Goal: Information Seeking & Learning: Find specific fact

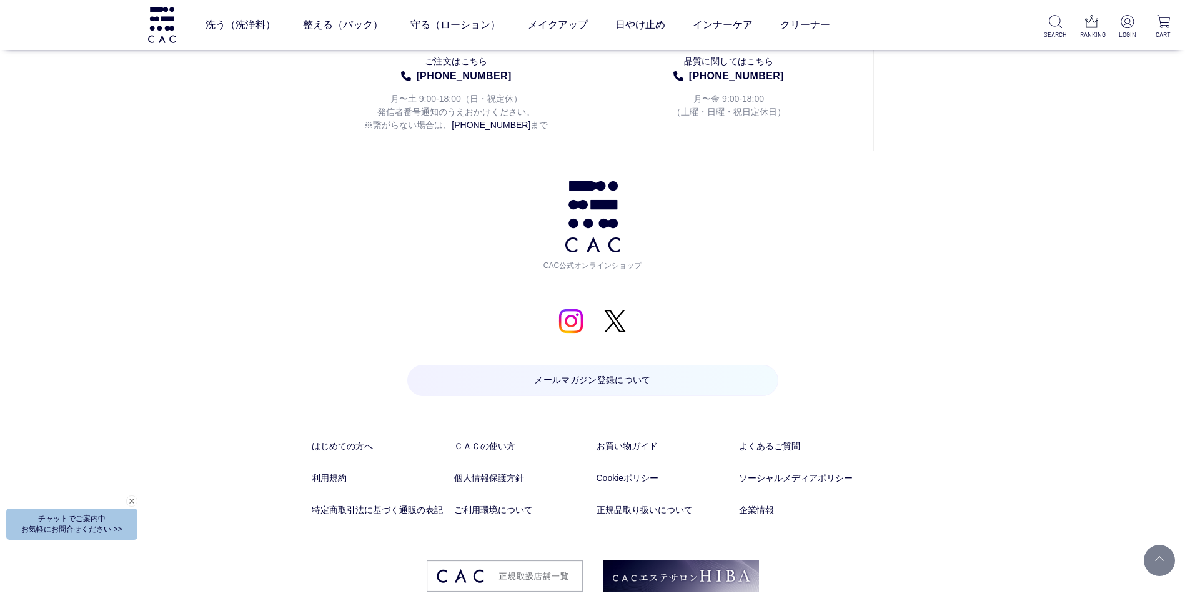
scroll to position [6547, 0]
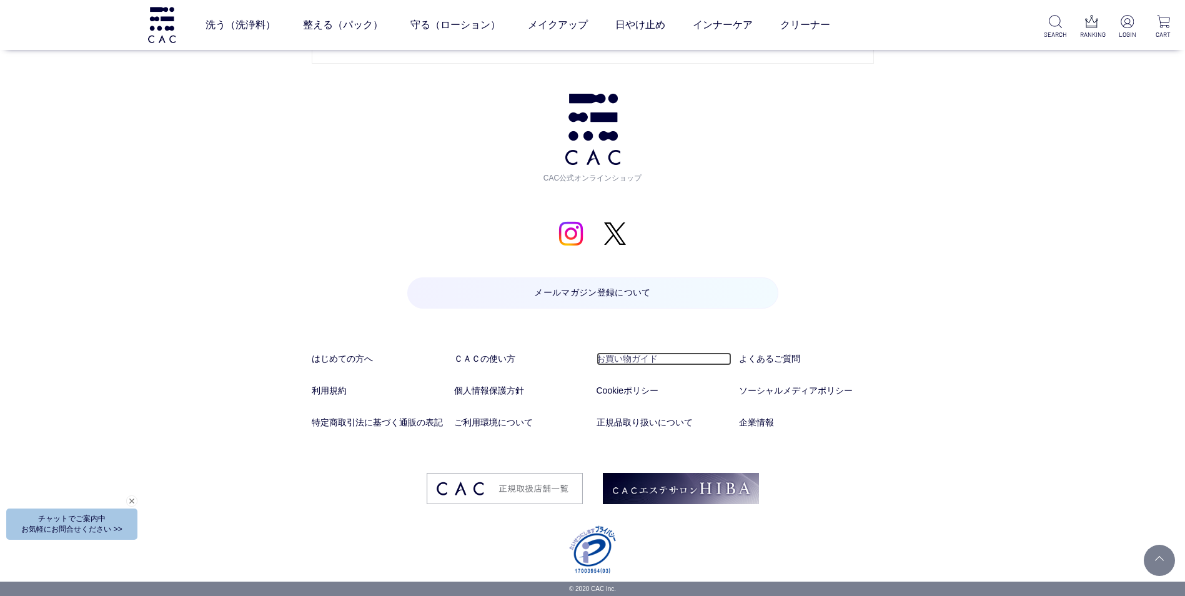
click at [640, 357] on link "お買い物ガイド" at bounding box center [663, 358] width 135 height 13
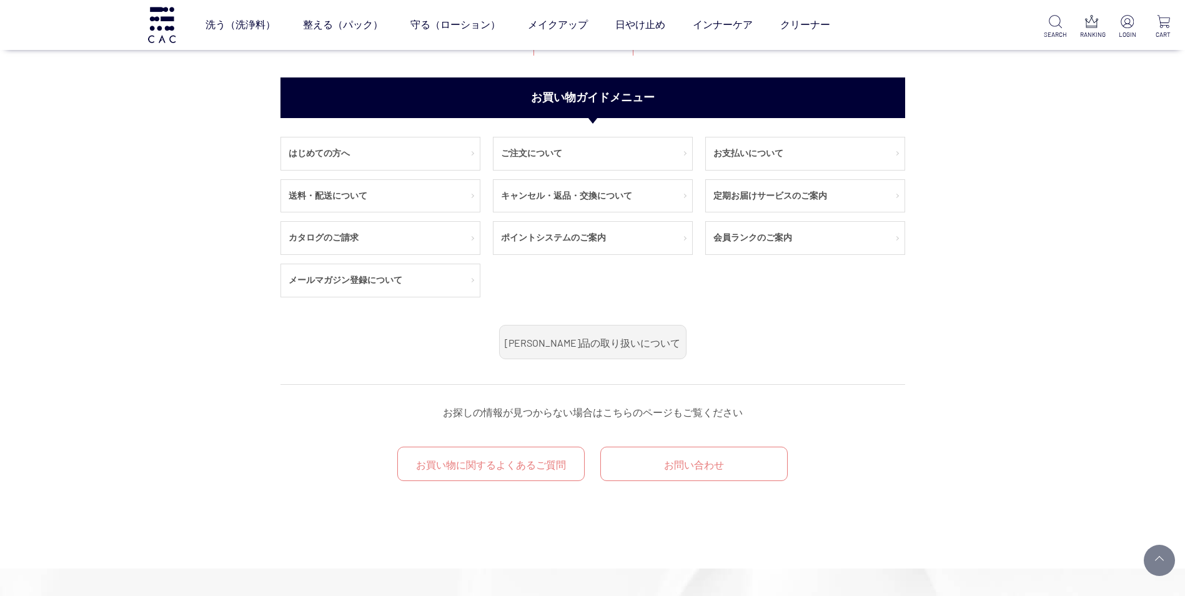
scroll to position [125, 0]
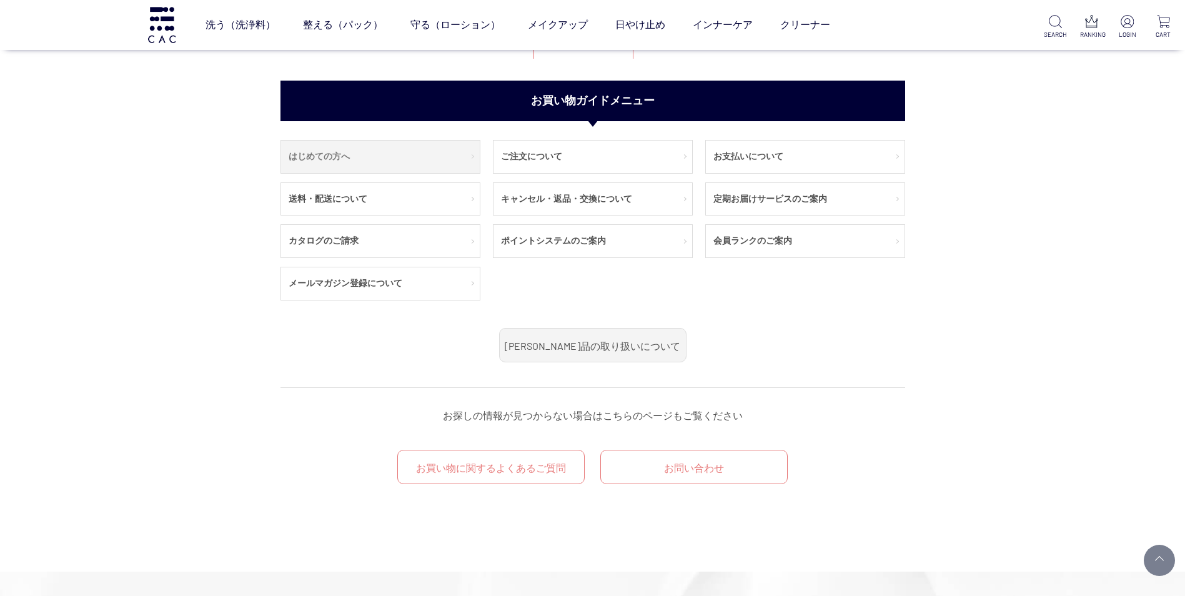
click at [428, 163] on link "はじめての方へ" at bounding box center [380, 157] width 199 height 32
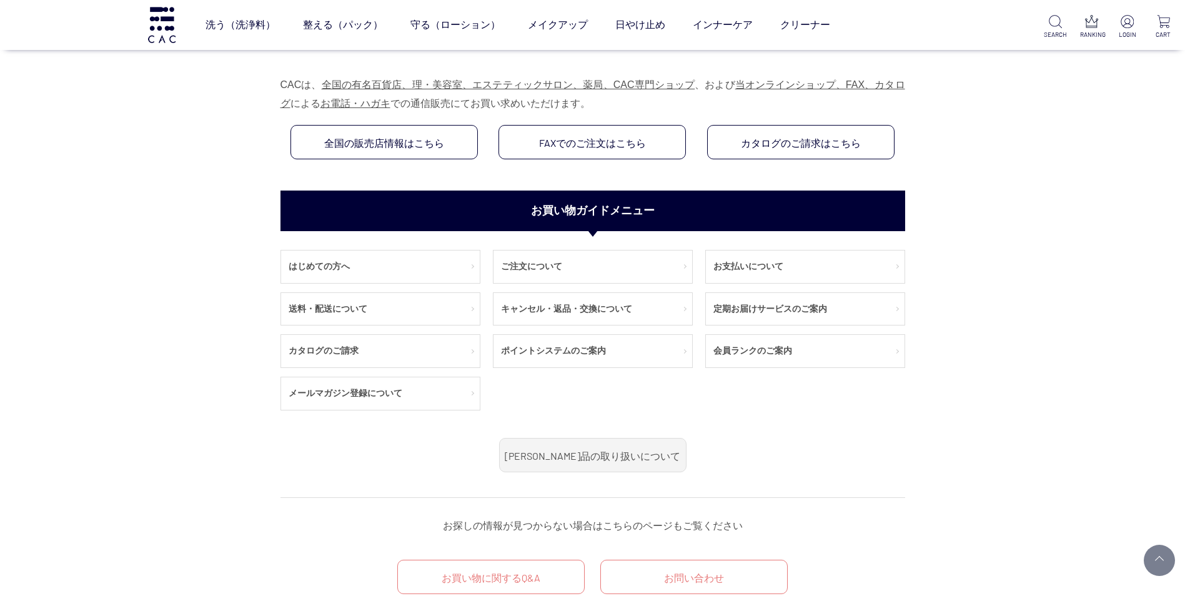
scroll to position [937, 0]
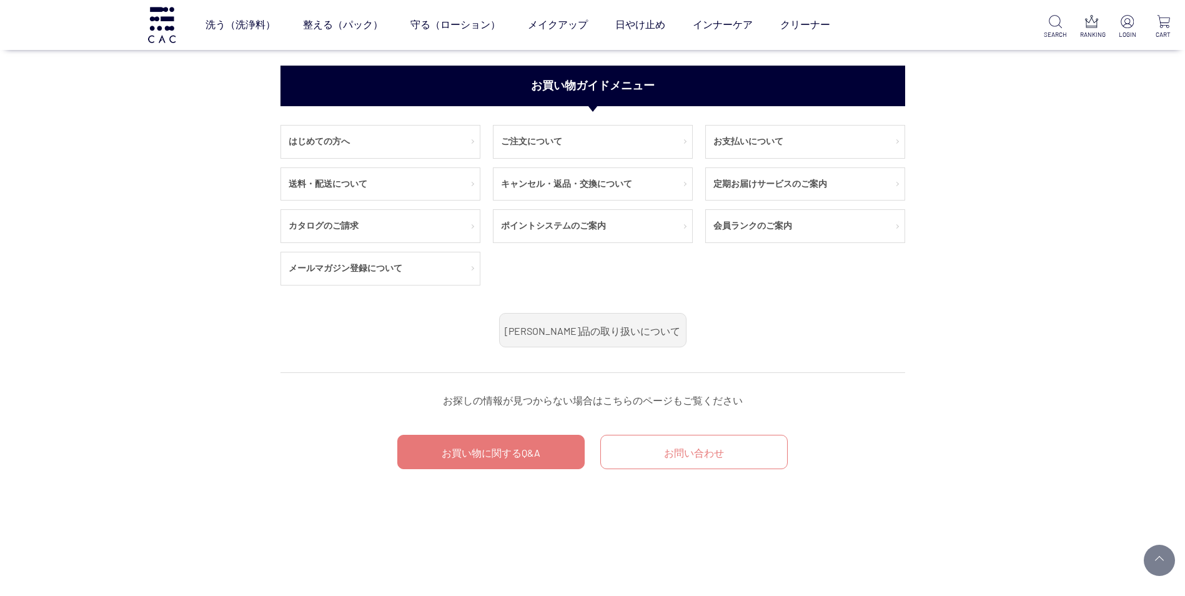
click at [480, 451] on link "お買い物に関するQ&A" at bounding box center [490, 452] width 187 height 34
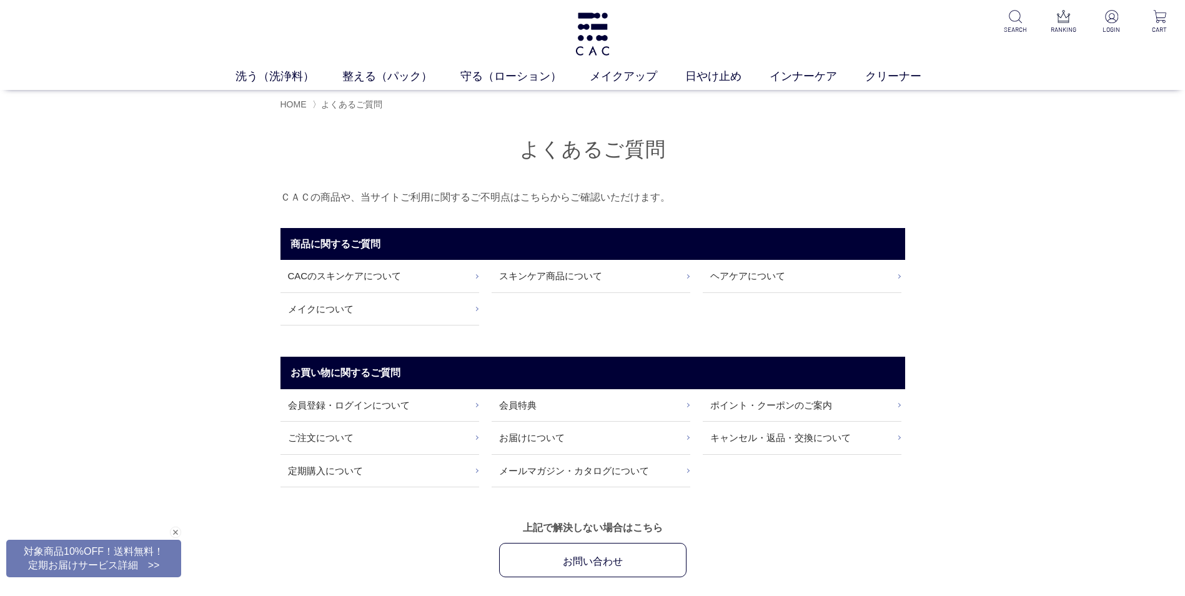
click at [1036, 461] on div "よくあるご質問 ＣＡＣの商品や、当サイトご利用に関するご不明点はこちらからご確認いただけます。 商品に関するご質問 CACのスキンケアについて スキンケア商品…" at bounding box center [592, 347] width 1185 height 460
click at [1043, 397] on div "よくあるご質問 ＣＡＣの商品や、当サイトご利用に関するご不明点はこちらからご確認いただけます。 商品に関するご質問 CACのスキンケアについて スキンケア商品…" at bounding box center [592, 347] width 1185 height 460
click at [832, 440] on link "キャンセル・返品・交換について" at bounding box center [802, 438] width 199 height 32
click at [330, 443] on link "ご注文について" at bounding box center [379, 438] width 199 height 32
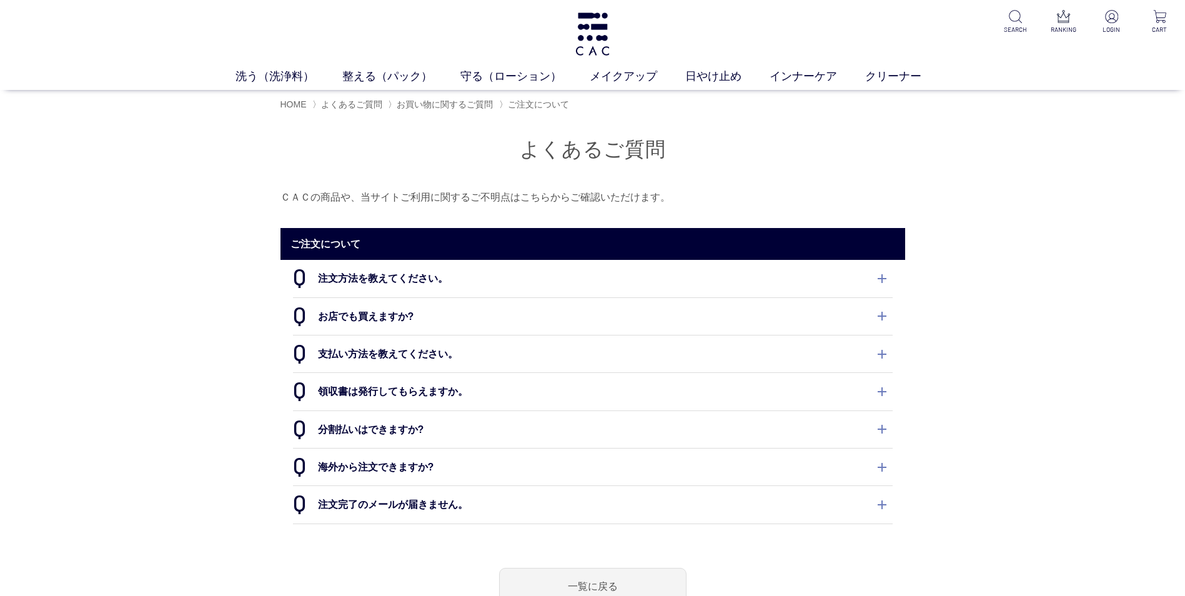
click at [466, 389] on dt "領収書は発行してもらえますか。" at bounding box center [593, 391] width 600 height 37
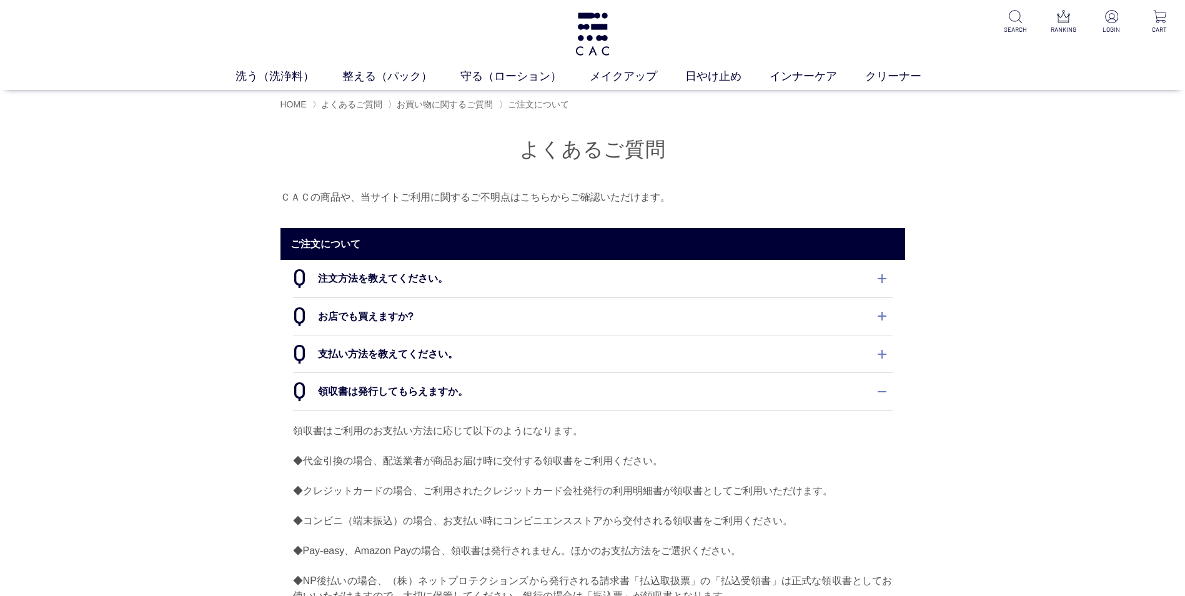
click at [1133, 427] on div "よくあるご質問 ＣＡＣの商品や、当サイトご利用に関するご不明点はこちらからご確認いただけます。 ご注文について 注文方法を教えてください。 会員登録のうえ、Ｃ…" at bounding box center [592, 513] width 1185 height 793
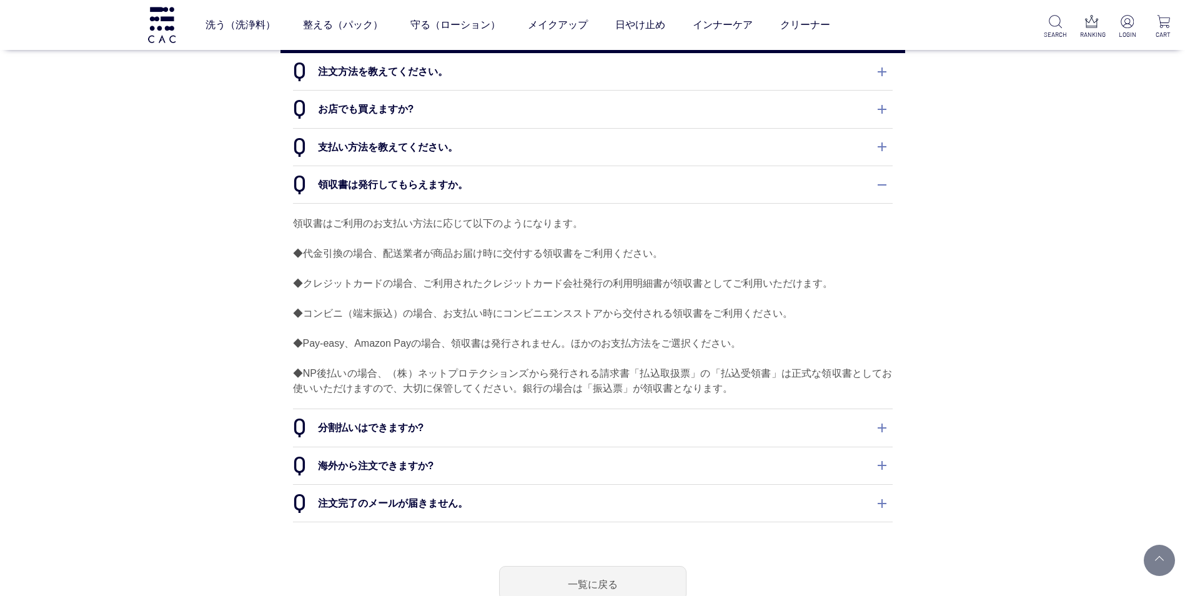
scroll to position [125, 0]
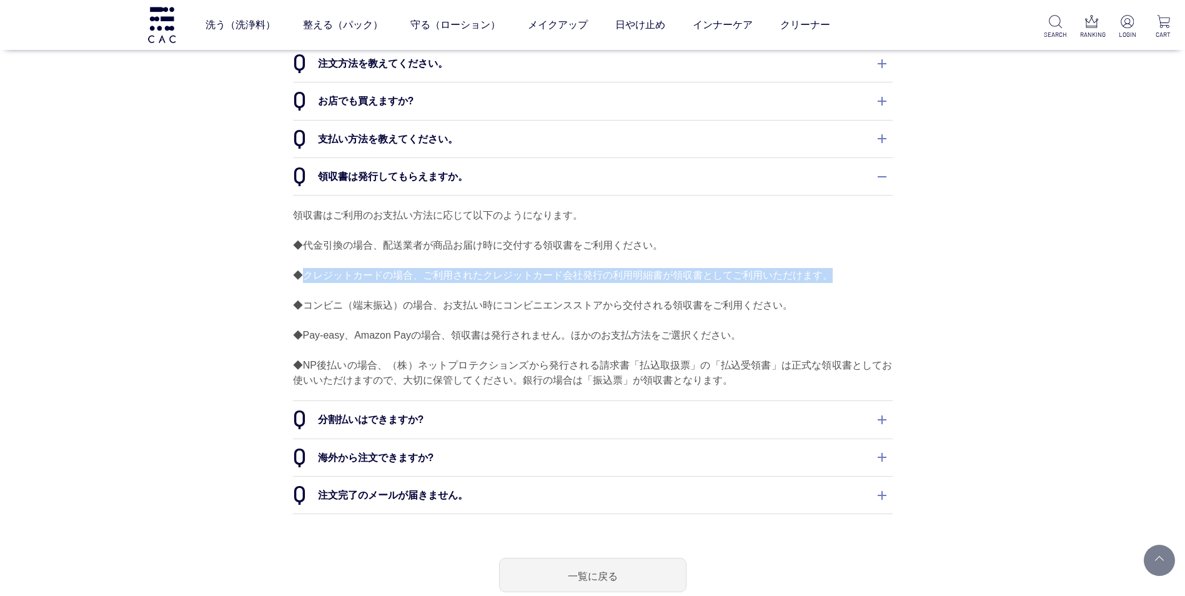
drag, startPoint x: 827, startPoint y: 275, endPoint x: 301, endPoint y: 274, distance: 526.4
click at [301, 274] on p "領収書はご利用のお支払い方法に応じて以下のようになります。 ◆代金引換の場合、配送業者が商品お届け時に交付する領収書をご利用ください。 ◆クレジットカードの場…" at bounding box center [593, 298] width 600 height 180
copy p "クレジットカードの場合、ご利用されたクレジットカード会社発行の利用明細書が領収書としてご利用いただけます。"
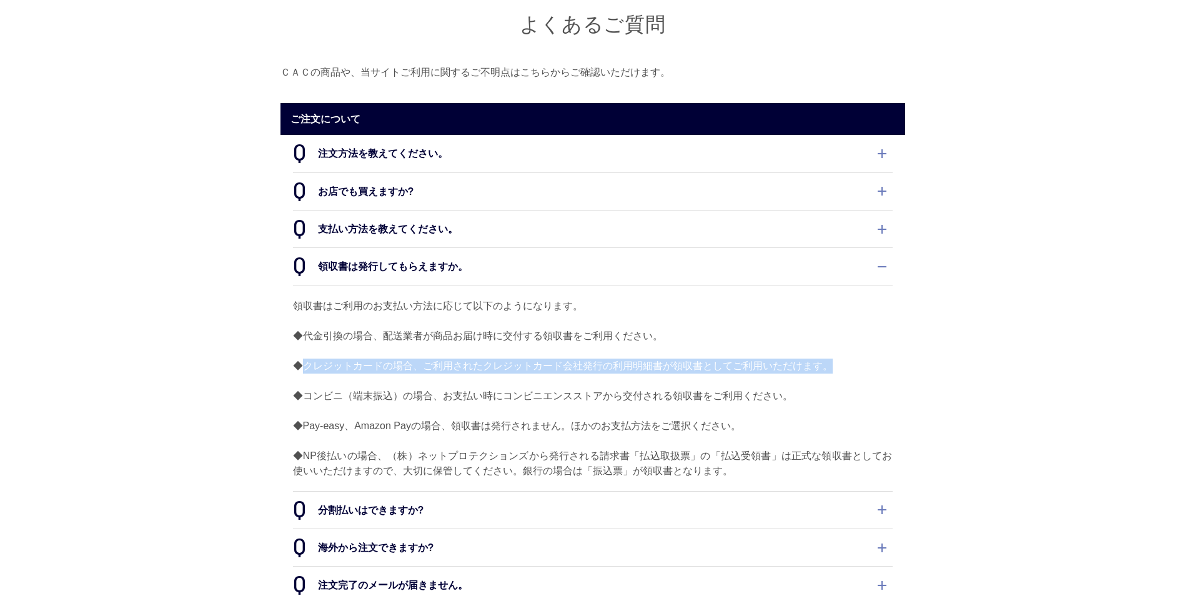
scroll to position [0, 0]
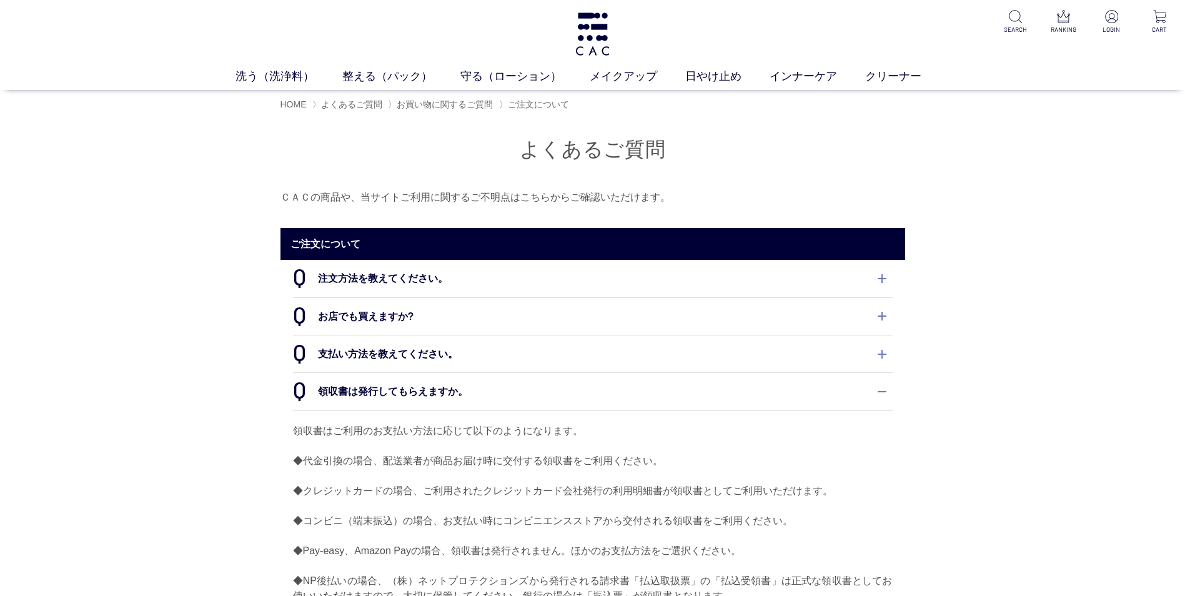
drag, startPoint x: 1057, startPoint y: 164, endPoint x: 1066, endPoint y: 139, distance: 27.1
click at [1066, 139] on div "よくあるご質問 ＣＡＣの商品や、当サイトご利用に関するご不明点はこちらからご確認いただけます。 ご注文について 注文方法を教えてください。 会員登録のうえ、Ｃ…" at bounding box center [592, 513] width 1185 height 793
